Goal: Check status: Check status

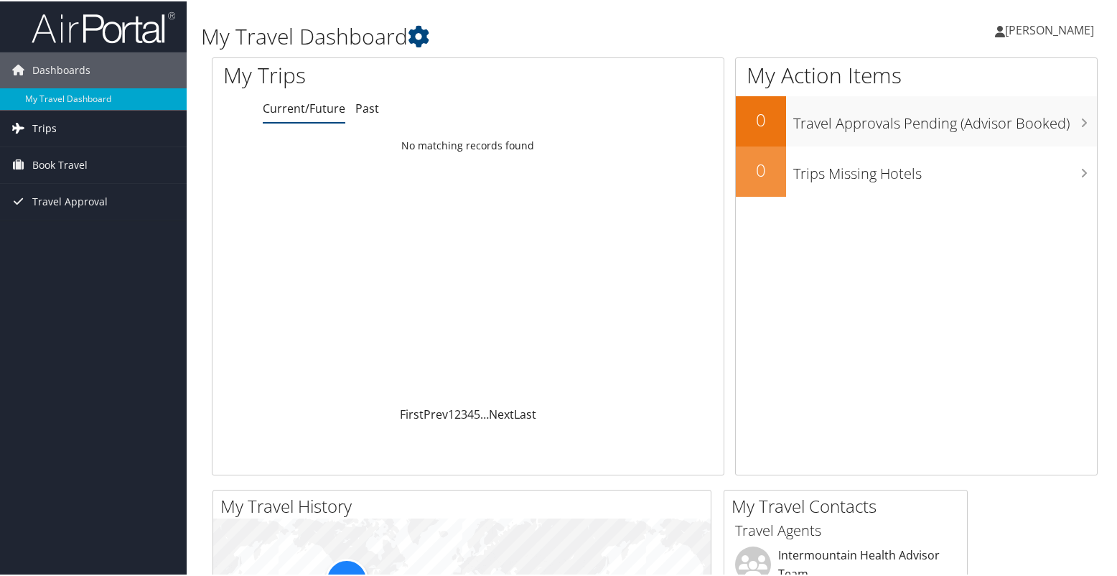
click at [45, 122] on span "Trips" at bounding box center [44, 127] width 24 height 36
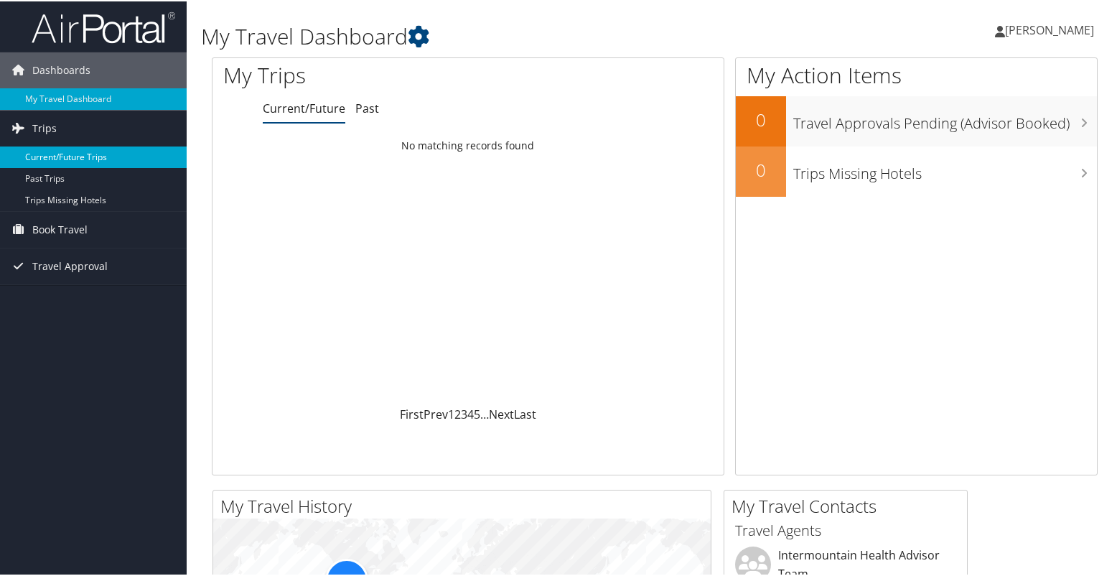
click at [75, 159] on link "Current/Future Trips" at bounding box center [93, 156] width 187 height 22
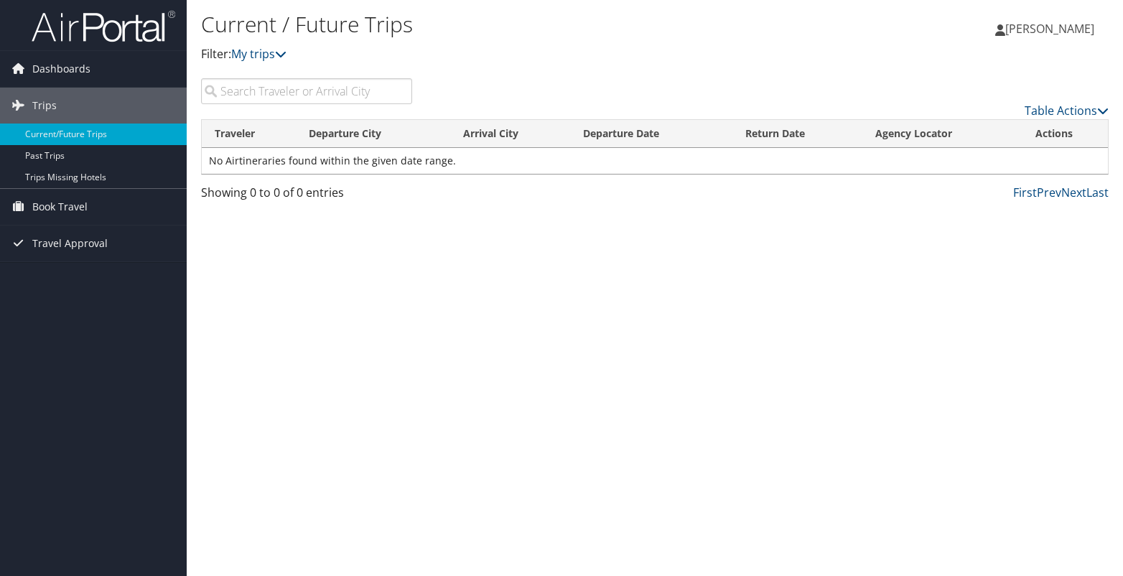
click at [304, 90] on input "search" at bounding box center [306, 91] width 211 height 26
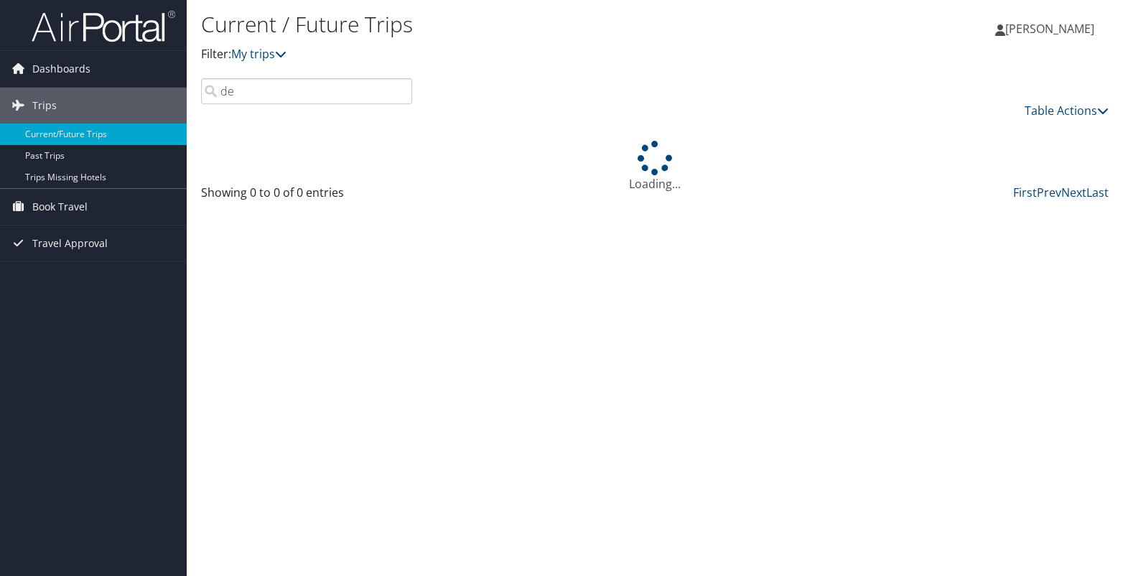
type input "d"
click at [57, 205] on span "Book Travel" at bounding box center [59, 207] width 55 height 36
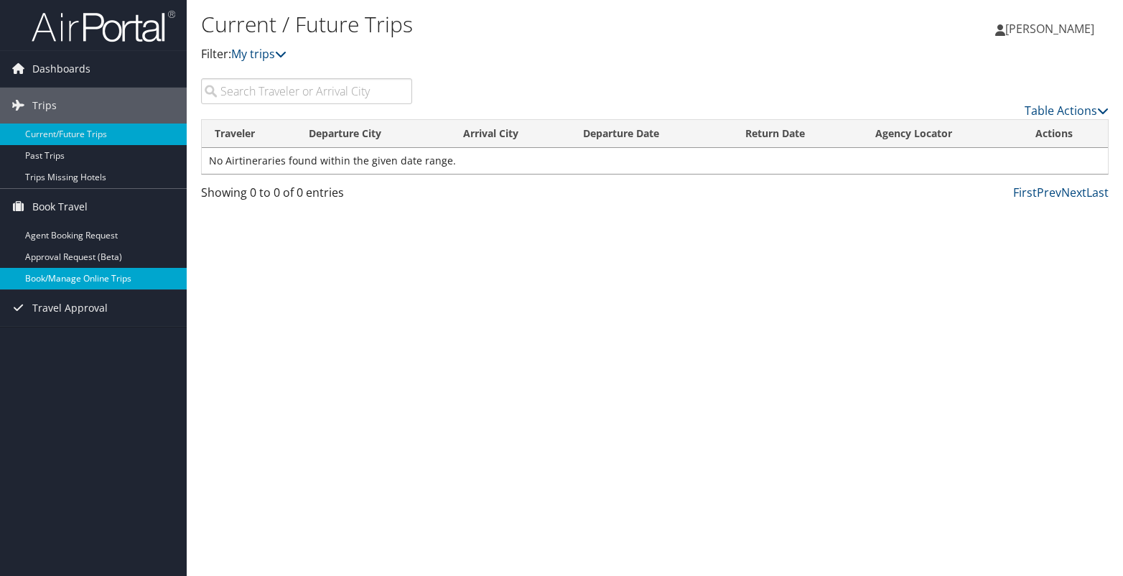
click at [64, 278] on link "Book/Manage Online Trips" at bounding box center [93, 279] width 187 height 22
